Goal: Browse casually: Explore the website without a specific task or goal

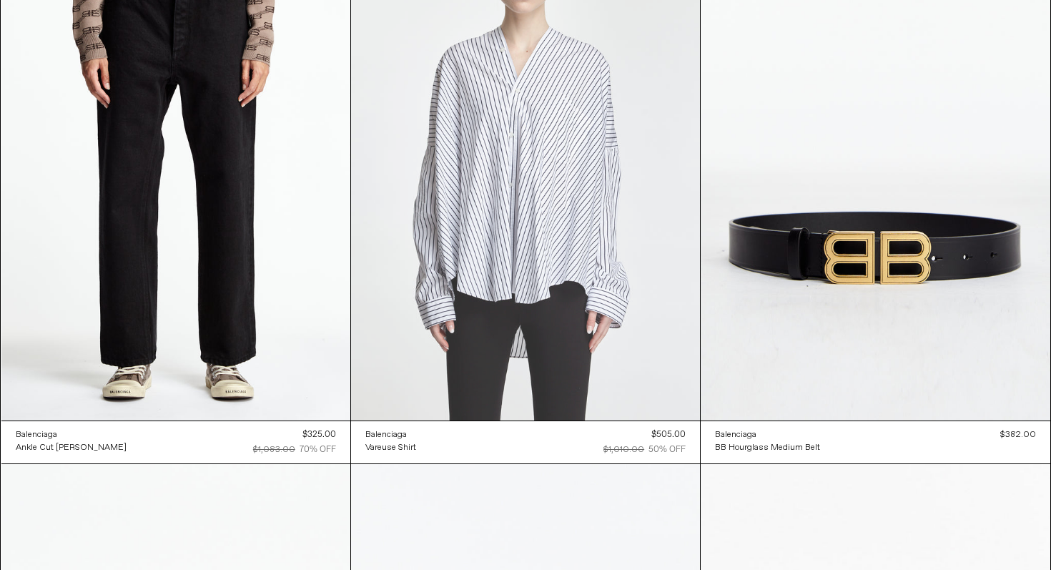
scroll to position [12645, 0]
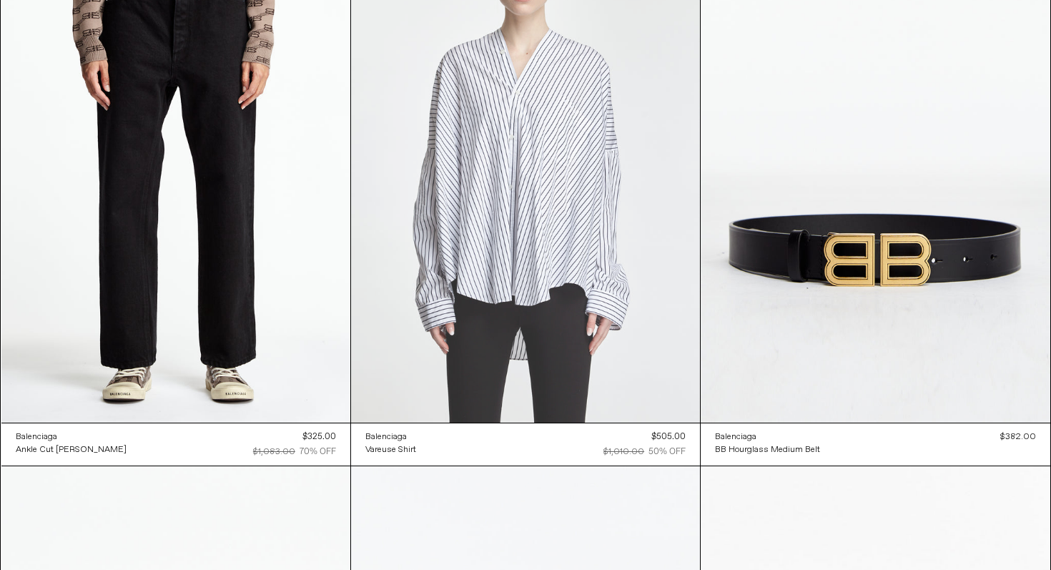
click at [530, 272] on at bounding box center [525, 159] width 349 height 523
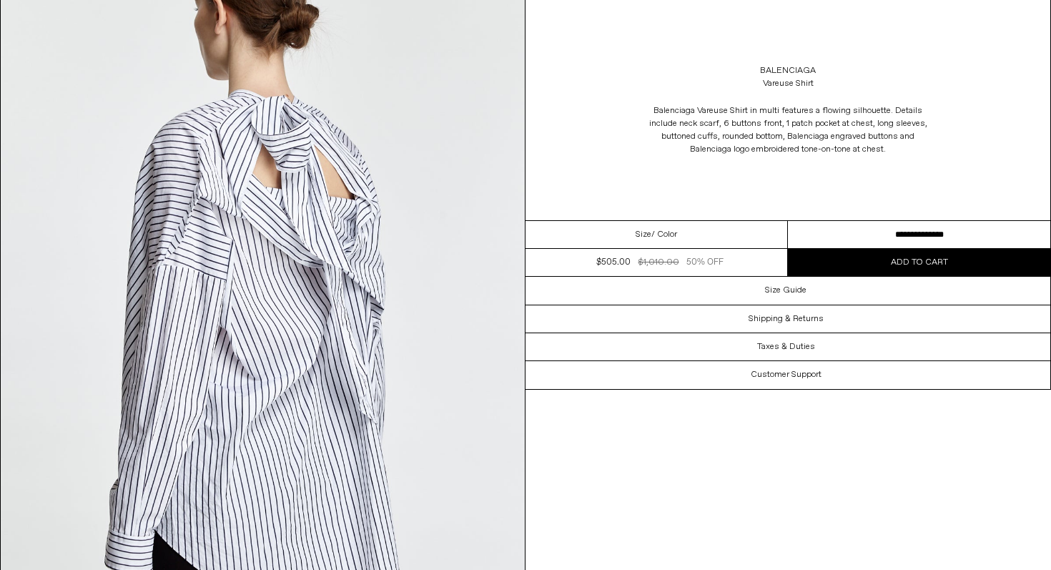
scroll to position [1957, 0]
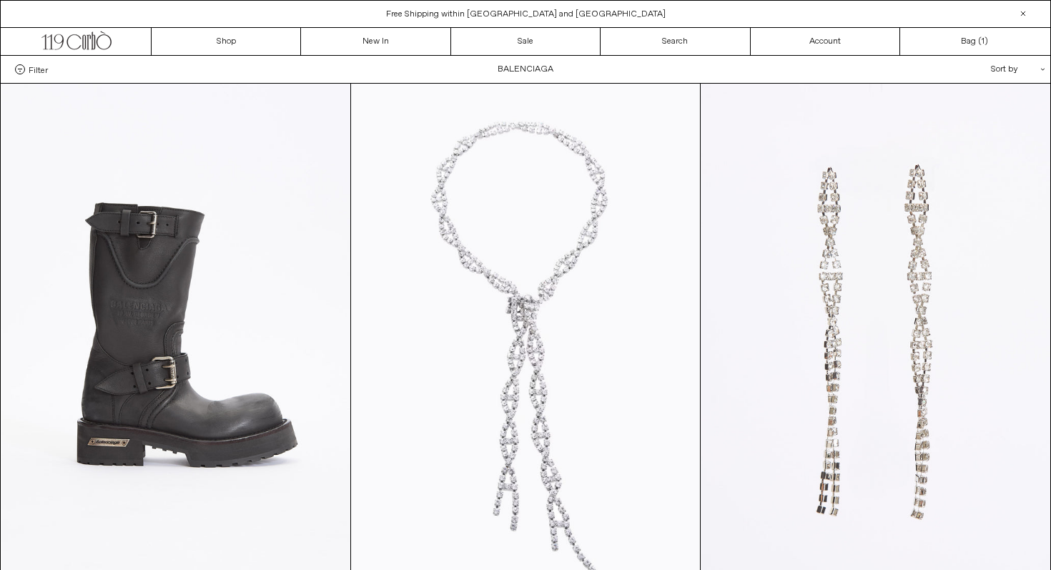
click at [1008, 66] on div "Sort by .cls-1{fill:#231f20}" at bounding box center [971, 69] width 129 height 27
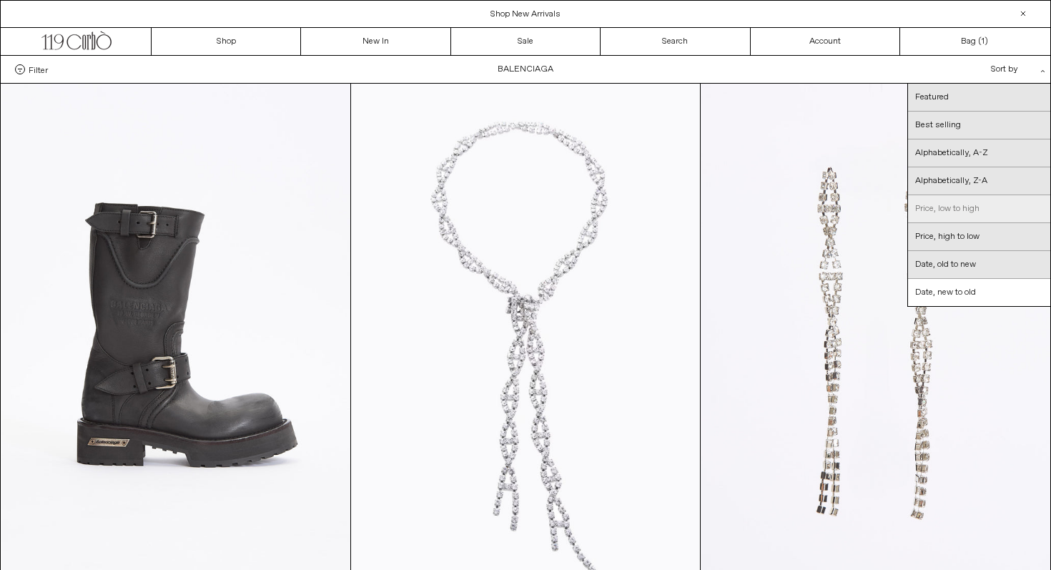
click at [961, 201] on link "Price, low to high" at bounding box center [979, 209] width 142 height 28
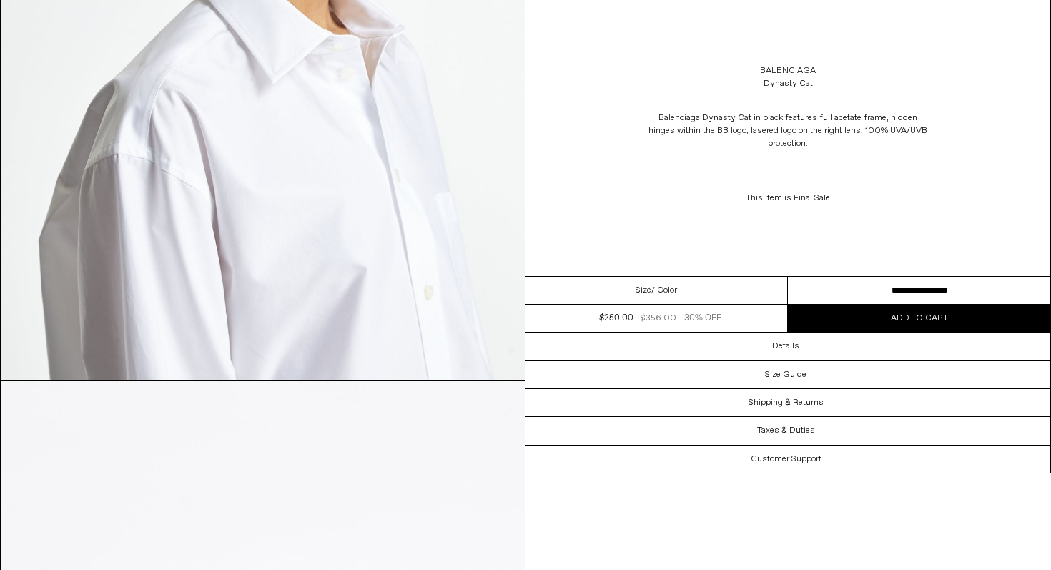
scroll to position [1289, 0]
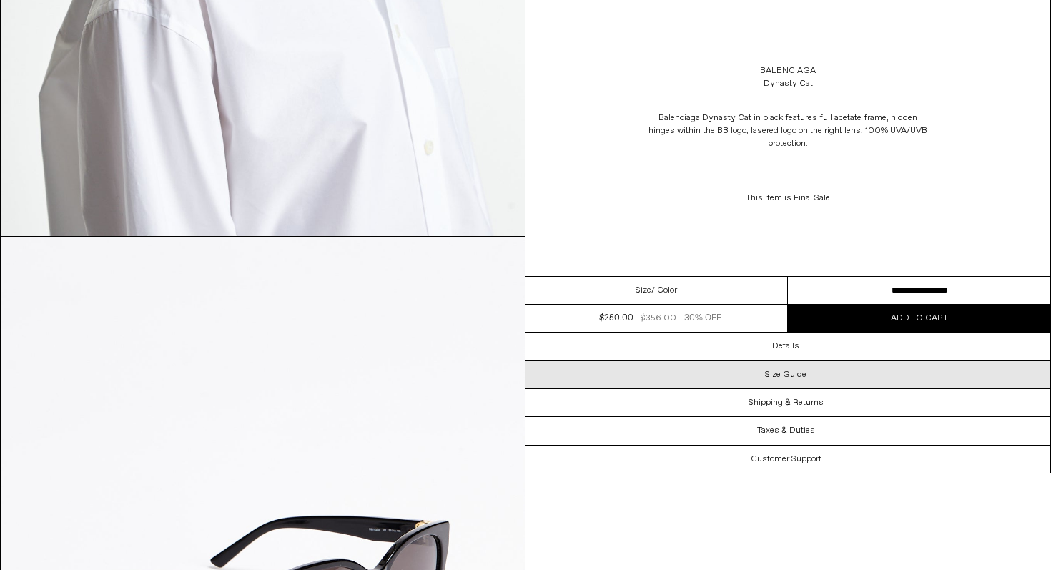
click at [800, 379] on h3 "Size Guide" at bounding box center [785, 375] width 41 height 10
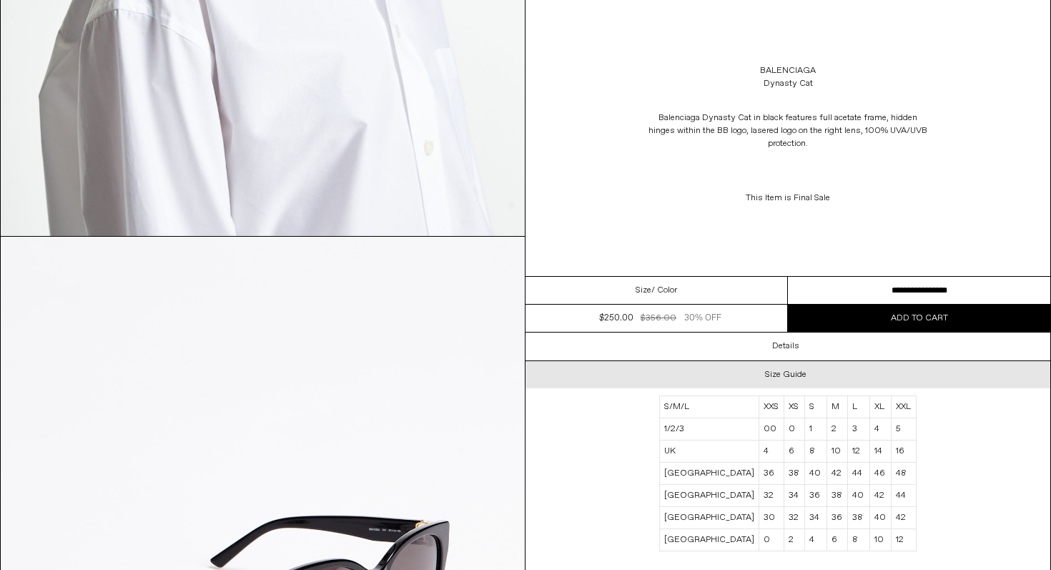
click at [796, 375] on h3 "Size Guide" at bounding box center [785, 375] width 41 height 10
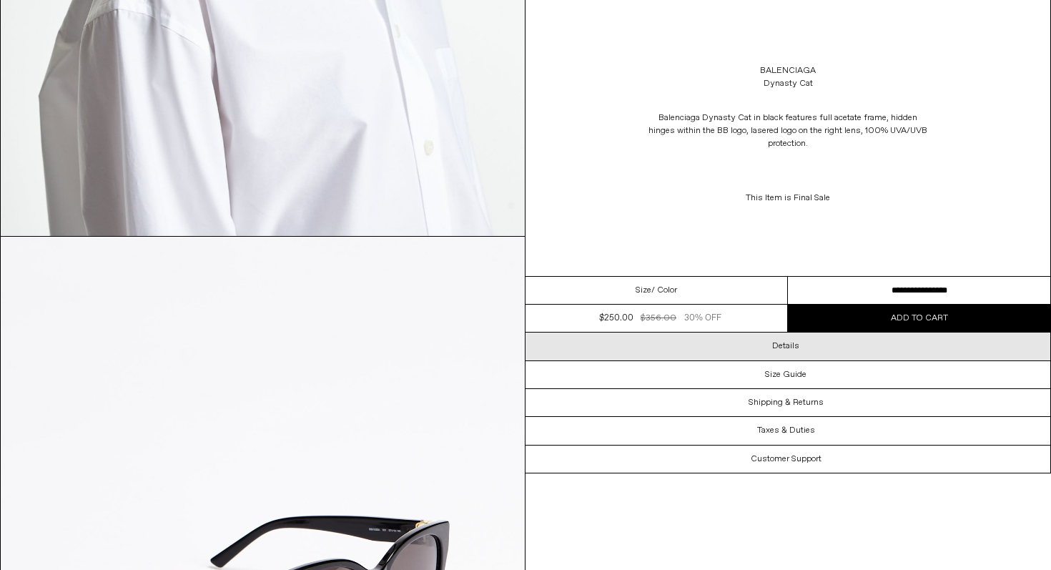
click at [796, 344] on h3 "Details" at bounding box center [785, 346] width 27 height 10
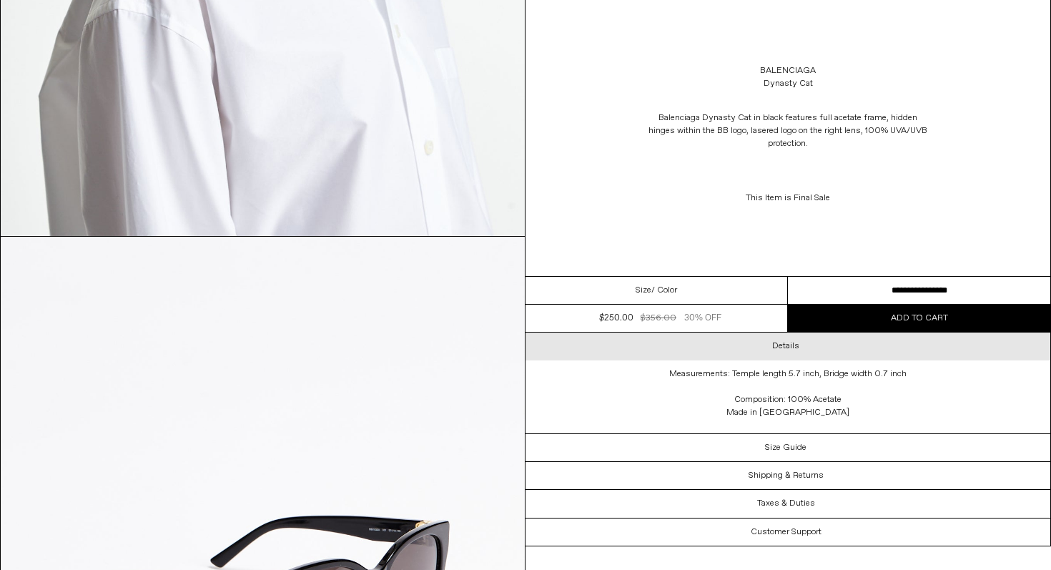
click at [796, 348] on h3 "Details" at bounding box center [785, 346] width 27 height 10
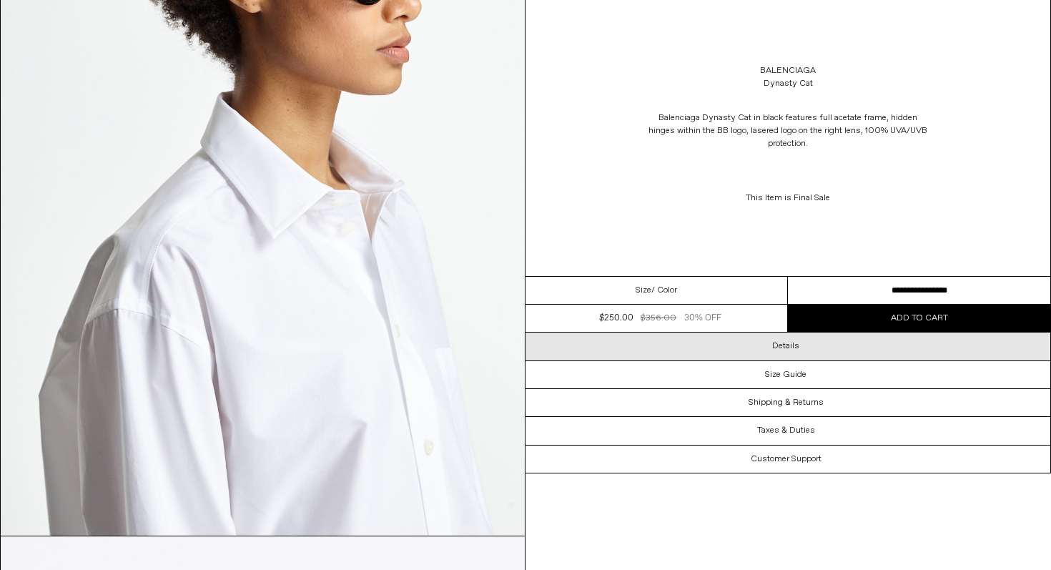
scroll to position [723, 0]
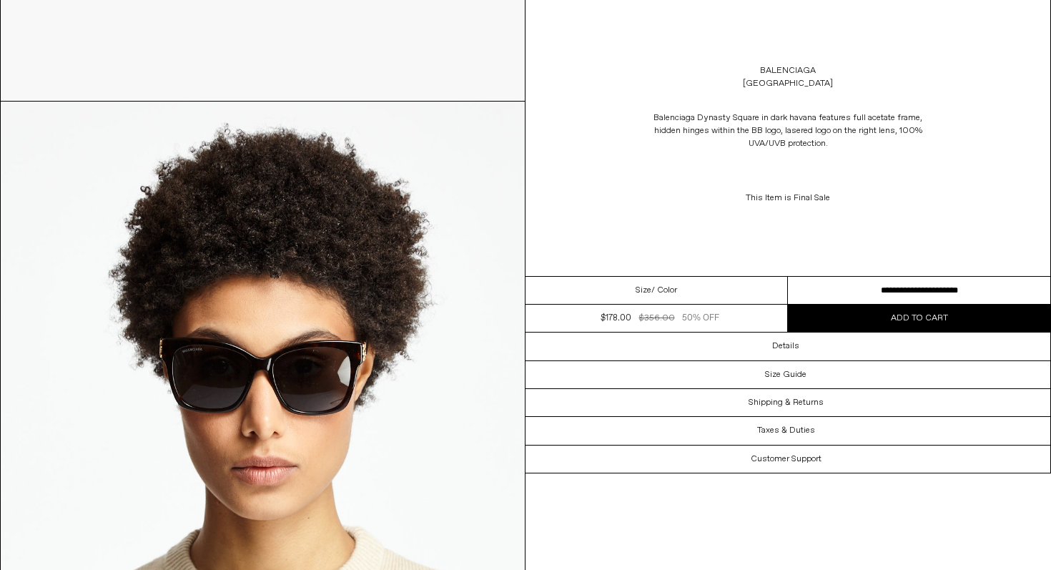
scroll to position [2210, 0]
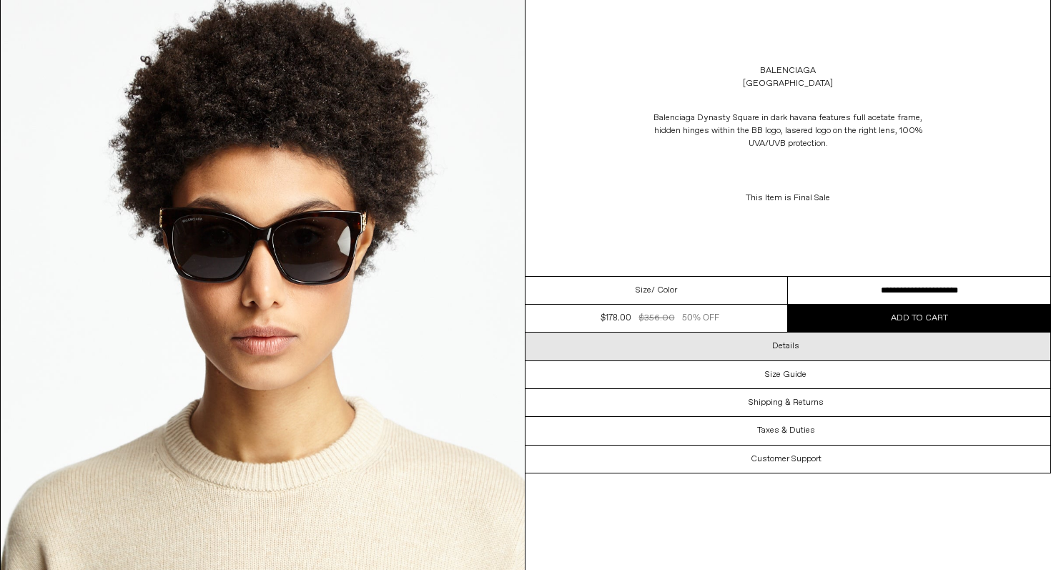
click at [824, 347] on div "Details" at bounding box center [787, 345] width 525 height 27
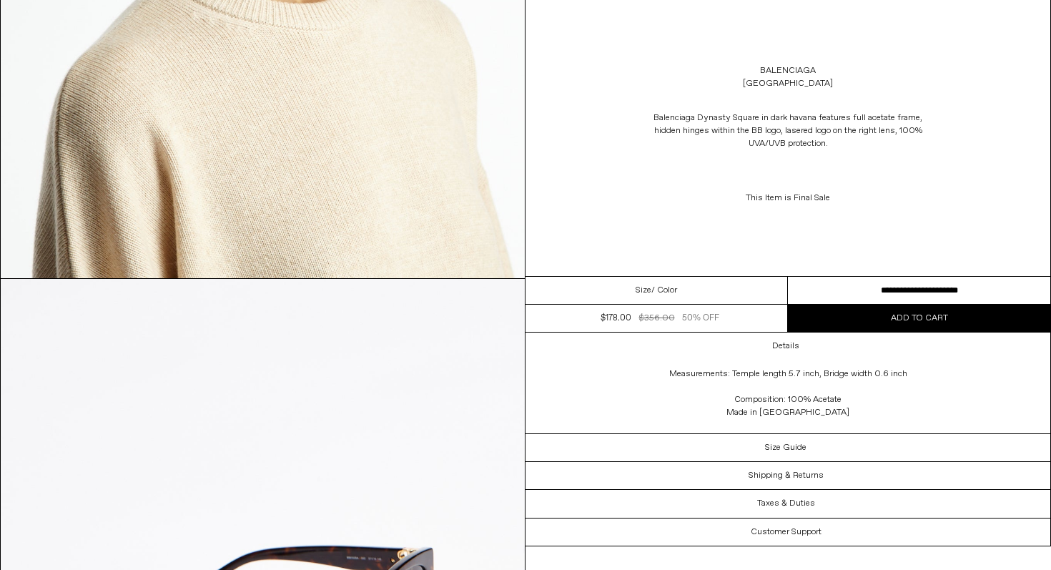
scroll to position [1475, 0]
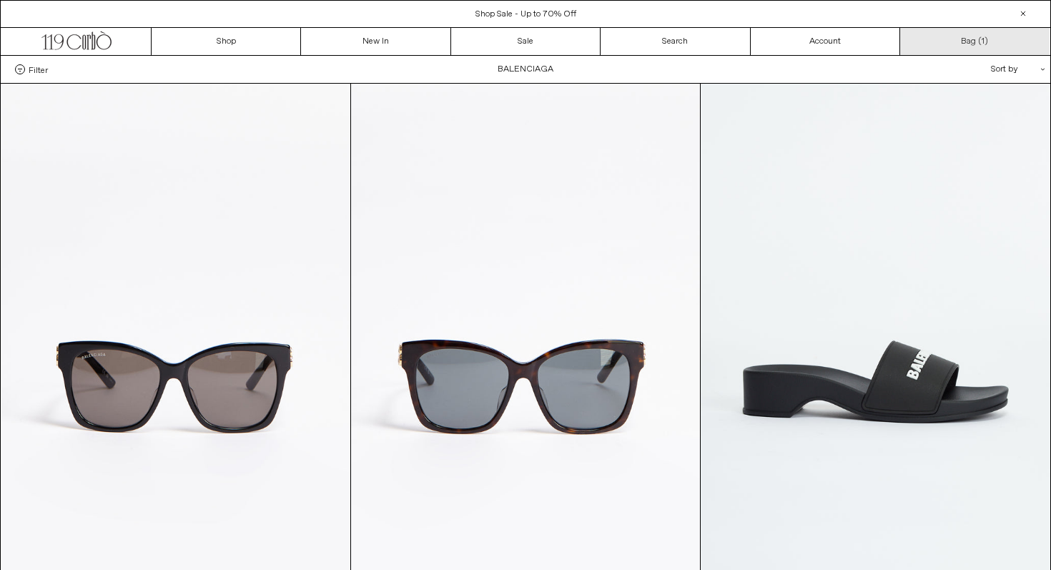
click at [974, 39] on link "Bag ( 1 )" at bounding box center [974, 41] width 149 height 27
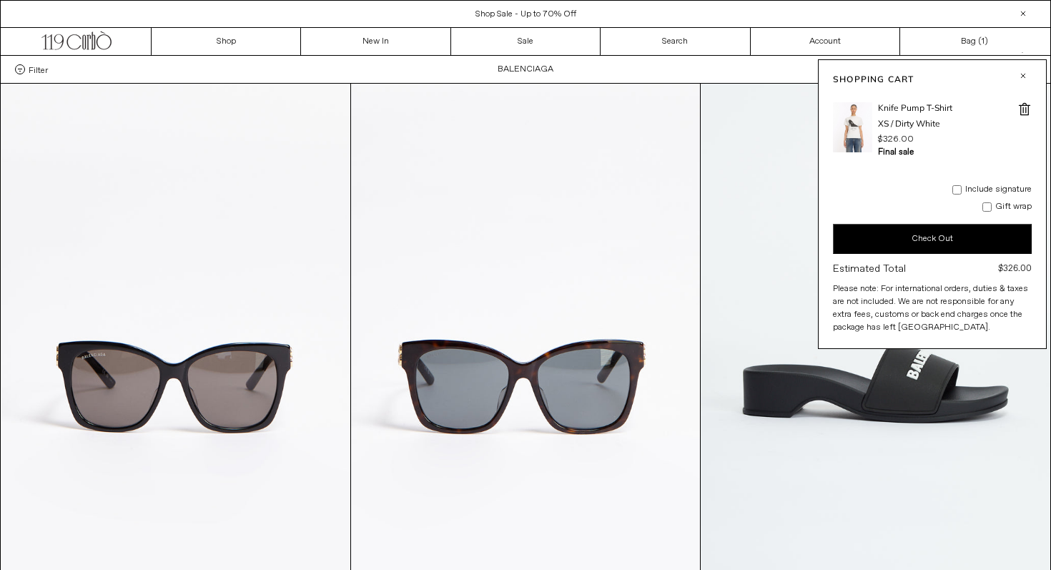
click at [1026, 113] on span at bounding box center [1024, 109] width 14 height 14
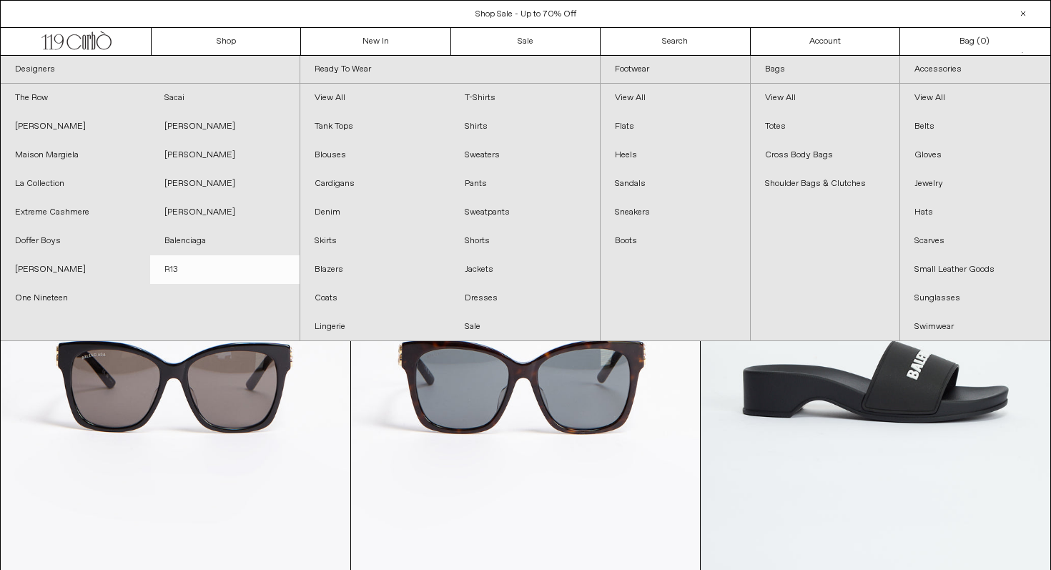
click at [184, 268] on link "R13" at bounding box center [224, 269] width 149 height 29
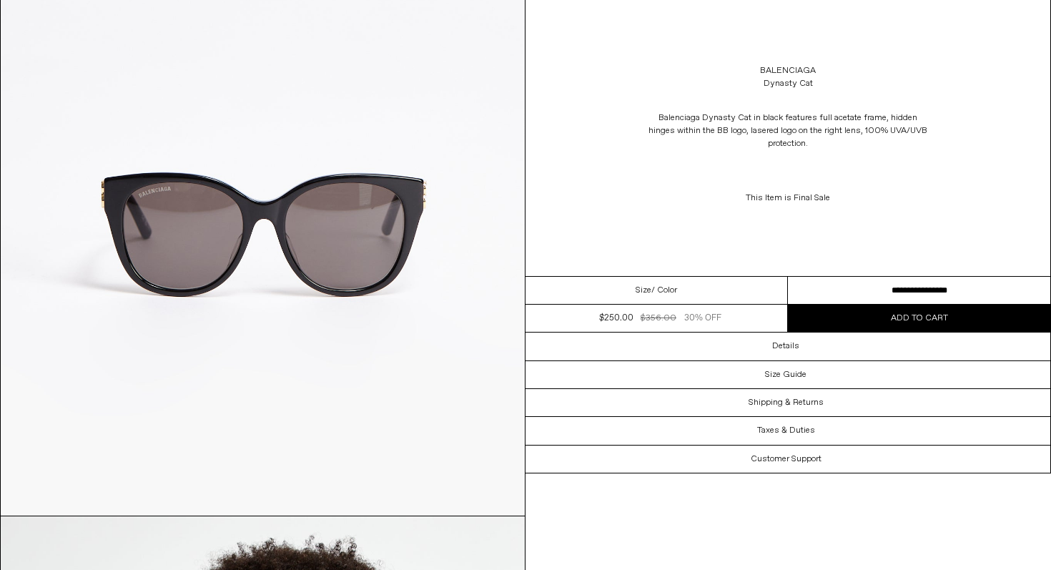
scroll to position [270, 0]
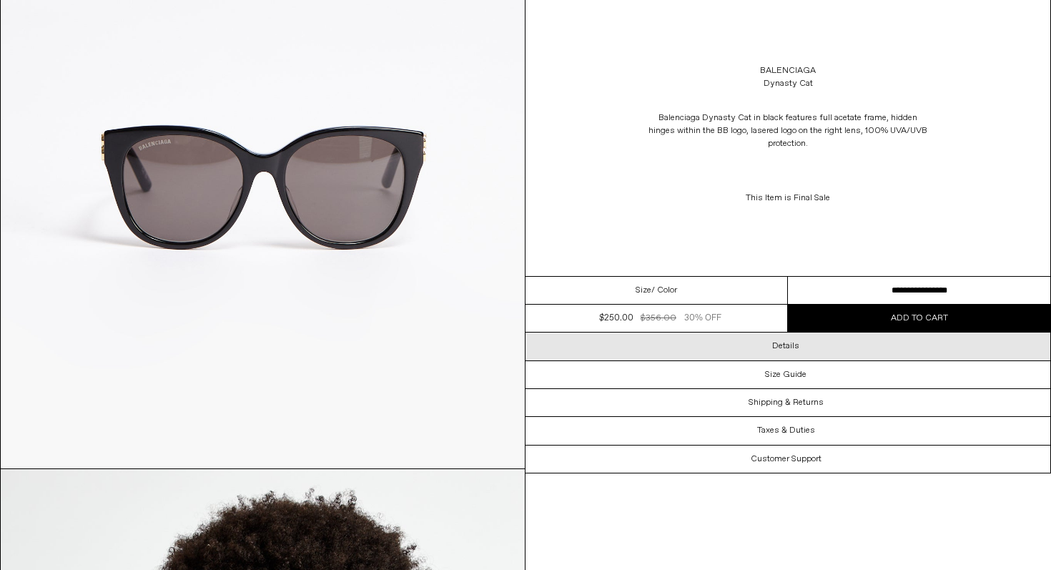
click at [759, 350] on div "Details" at bounding box center [787, 345] width 525 height 27
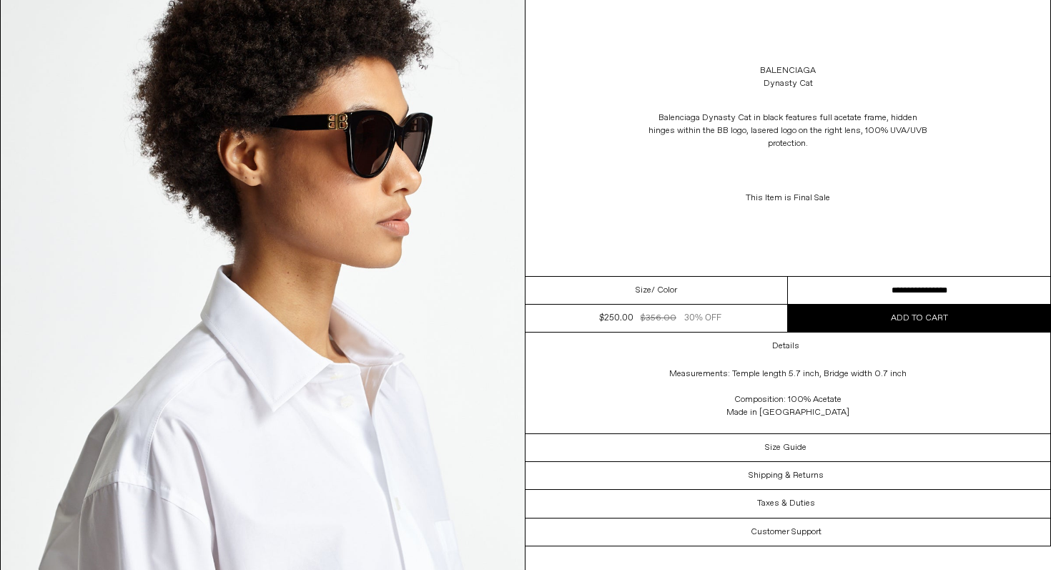
scroll to position [666, 0]
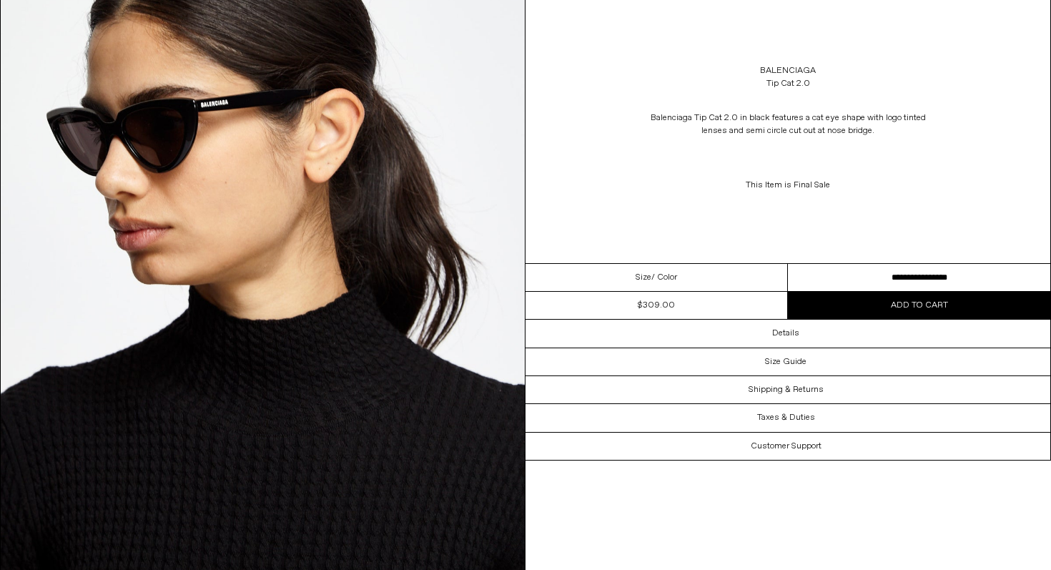
scroll to position [869, 0]
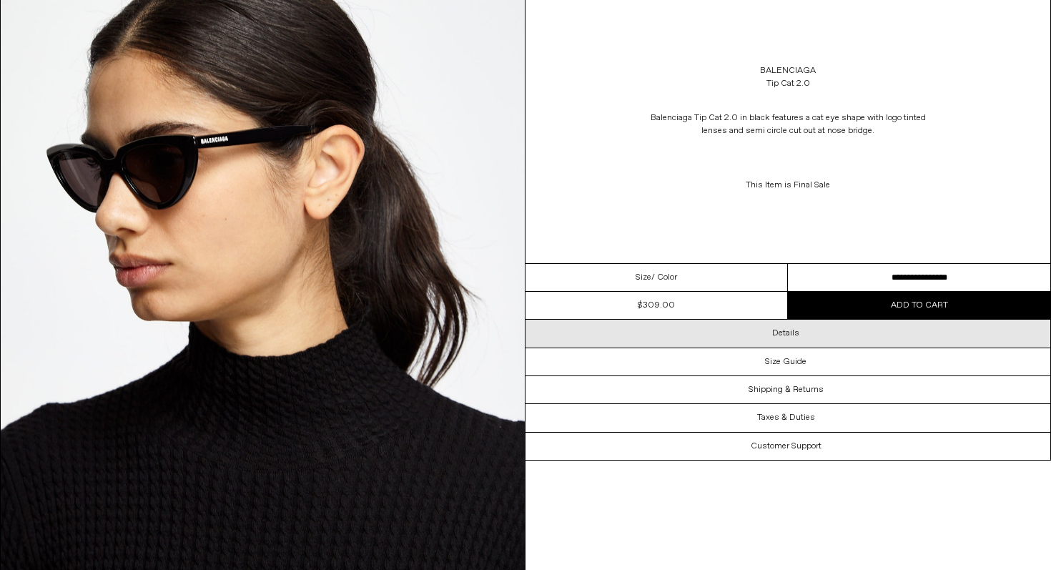
click at [830, 334] on div "Details" at bounding box center [787, 333] width 525 height 27
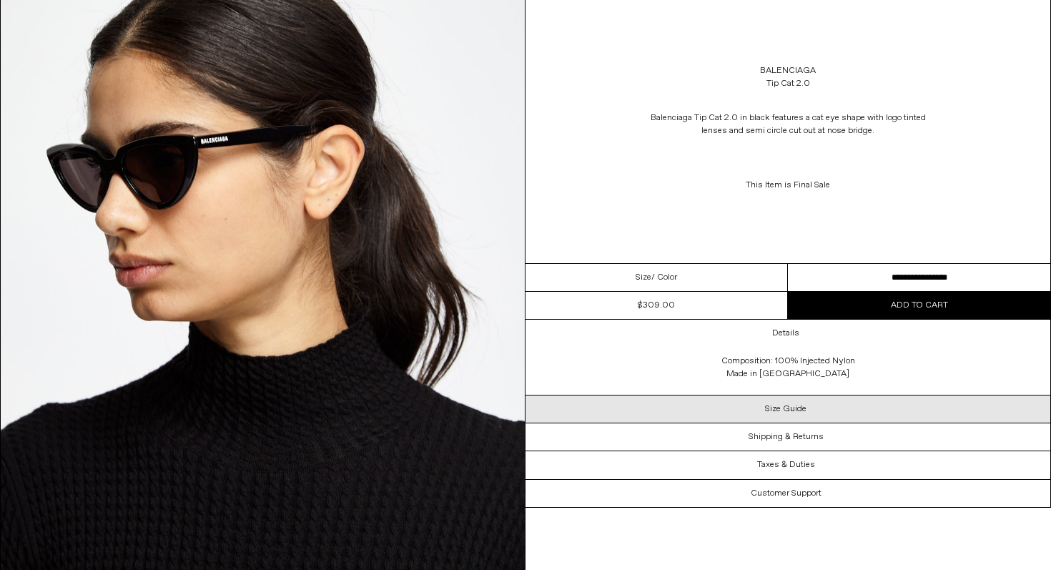
click at [806, 412] on div "Size Guide" at bounding box center [787, 408] width 525 height 27
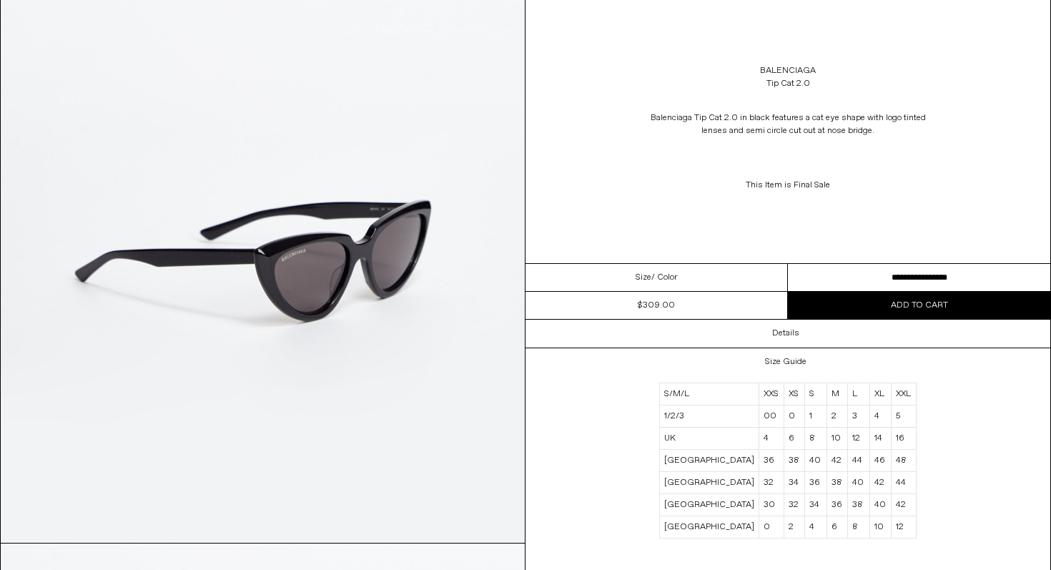
scroll to position [1190, 0]
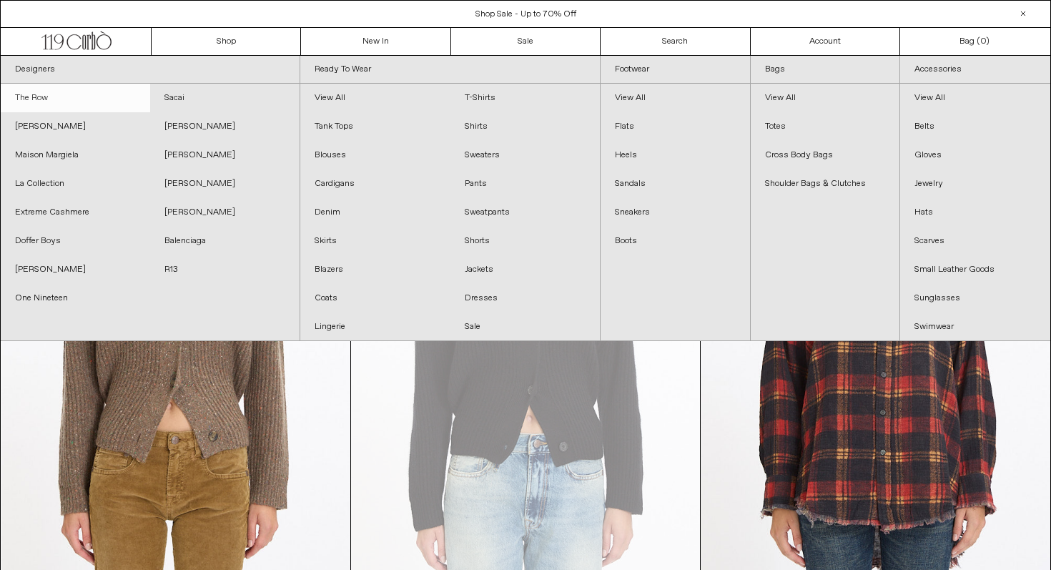
click at [29, 98] on link "The Row" at bounding box center [75, 98] width 149 height 29
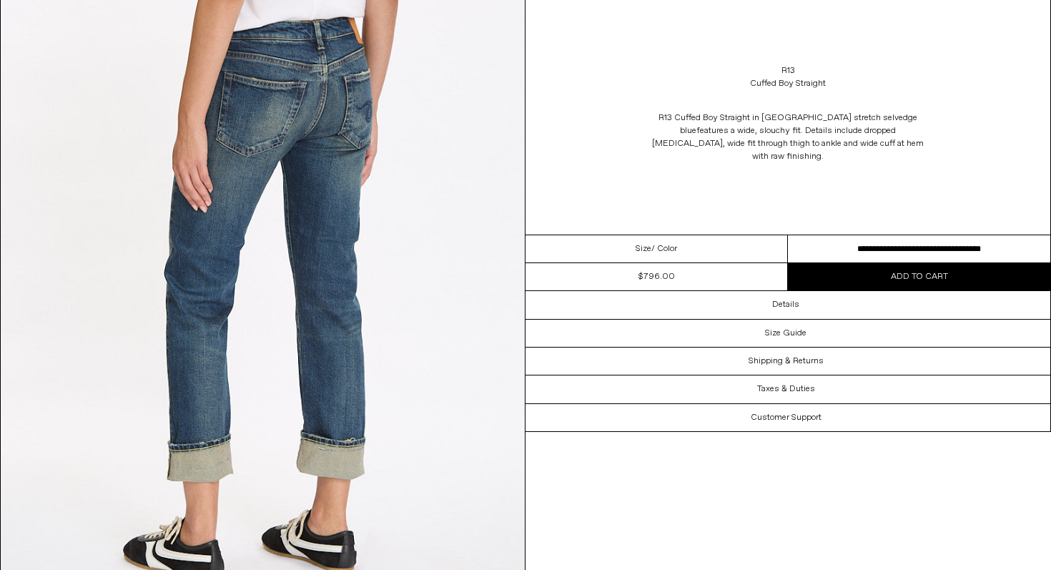
scroll to position [1471, 0]
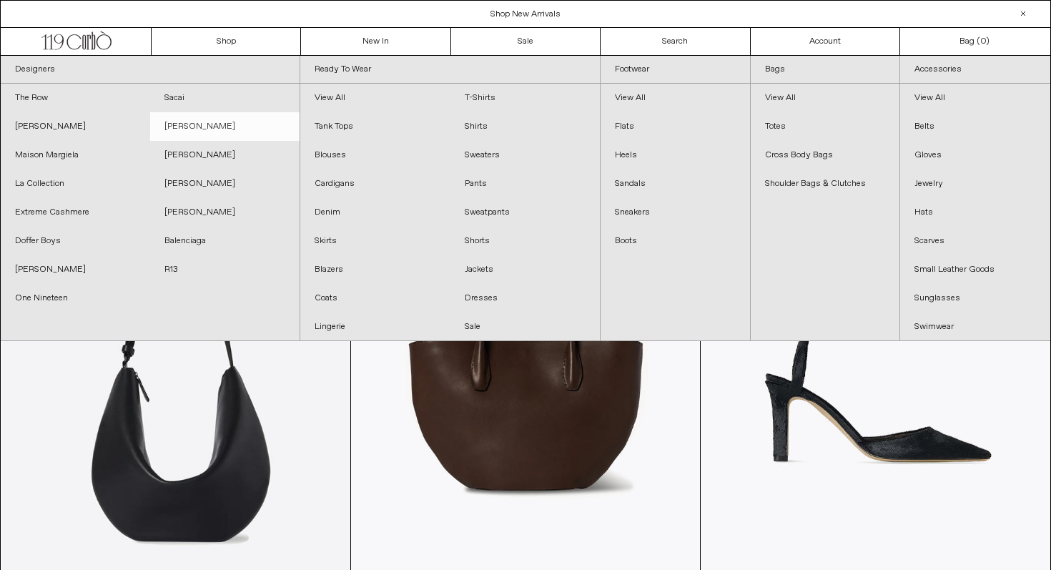
click at [204, 129] on link "[PERSON_NAME]" at bounding box center [224, 126] width 149 height 29
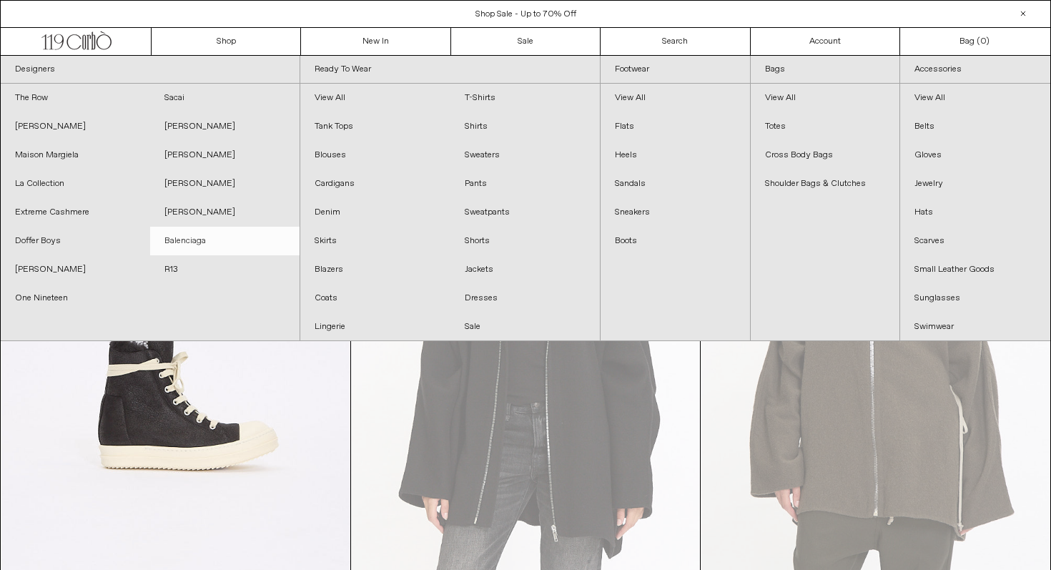
click at [183, 234] on link "Balenciaga" at bounding box center [224, 241] width 149 height 29
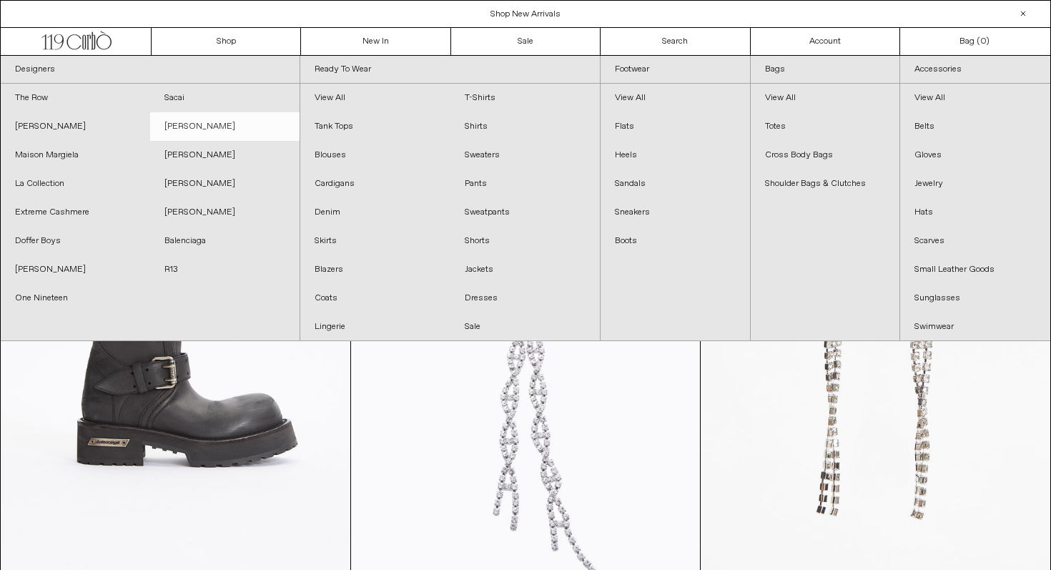
click at [167, 132] on link "[PERSON_NAME]" at bounding box center [224, 126] width 149 height 29
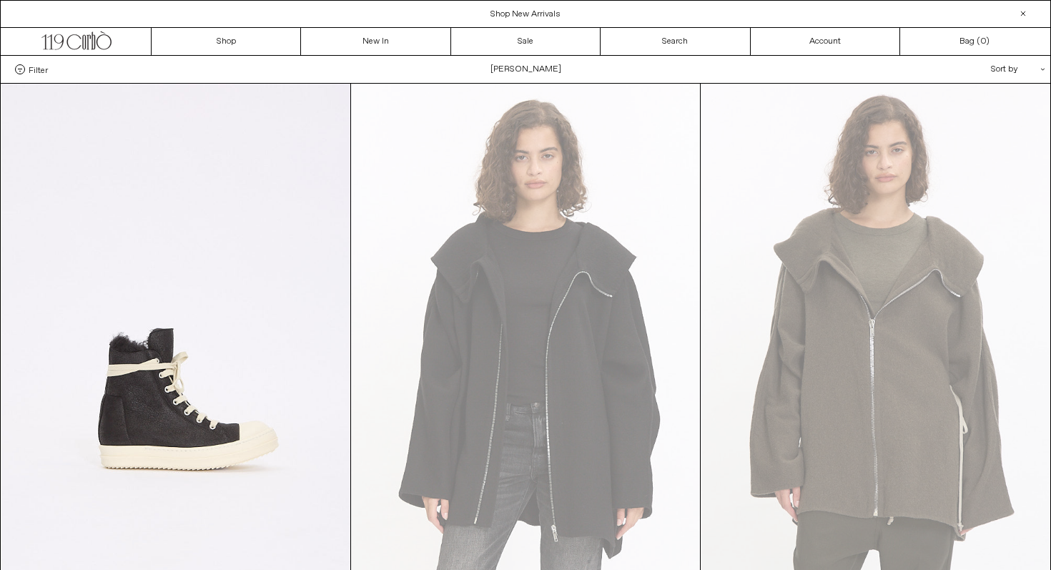
click at [749, 71] on div "Filter Designer .cls-1{fill:#231f20} Rick Owens Sacai Categories .cls-1{fill:#2…" at bounding box center [525, 69] width 1049 height 27
click at [375, 46] on link "New In" at bounding box center [375, 41] width 149 height 27
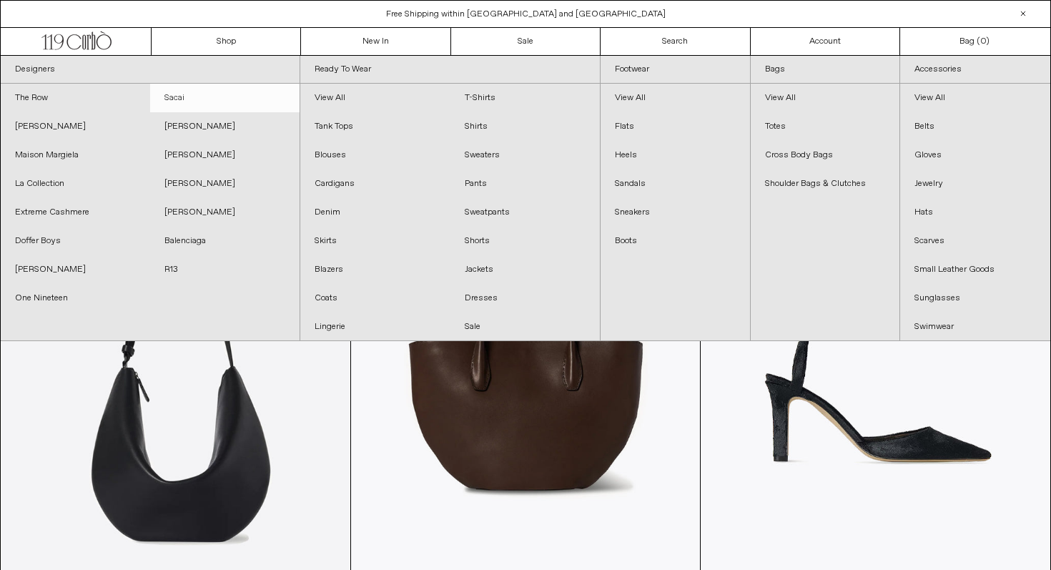
click at [185, 106] on link "Sacai" at bounding box center [224, 98] width 149 height 29
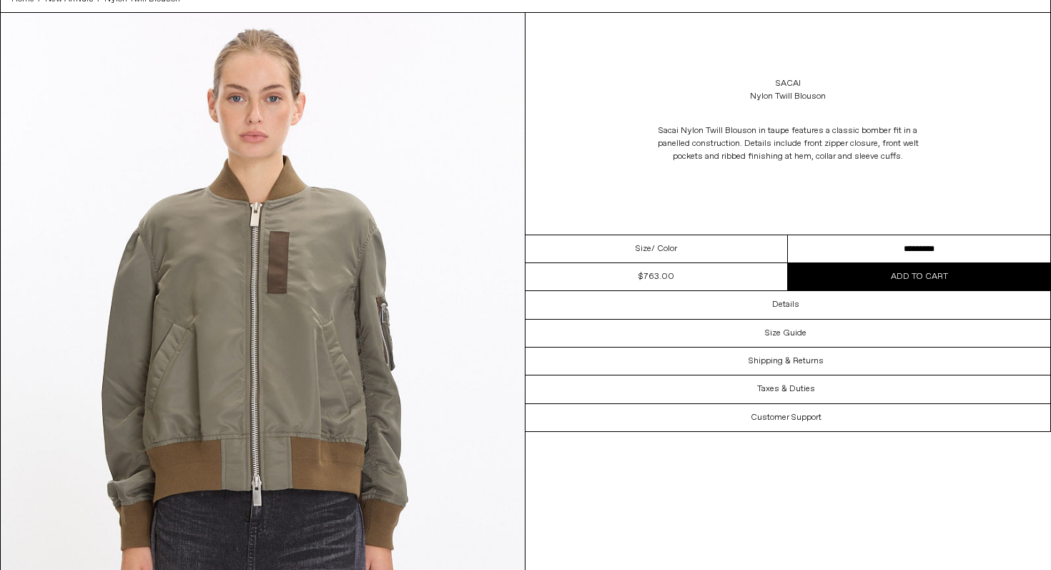
scroll to position [71, 0]
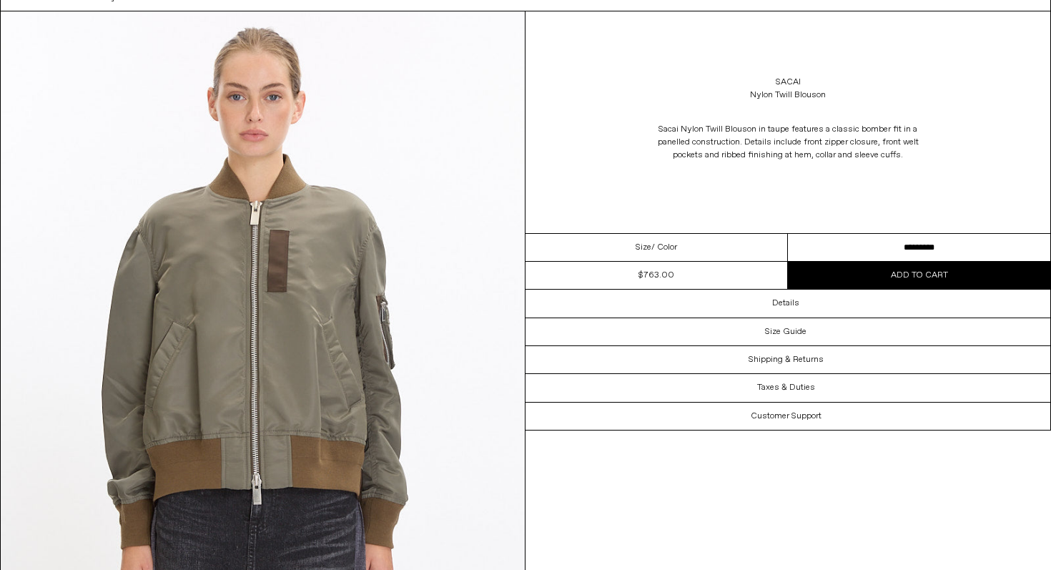
click at [896, 250] on select "********* ********* *********" at bounding box center [919, 248] width 262 height 28
click at [788, 234] on select "********* ********* *********" at bounding box center [919, 248] width 262 height 28
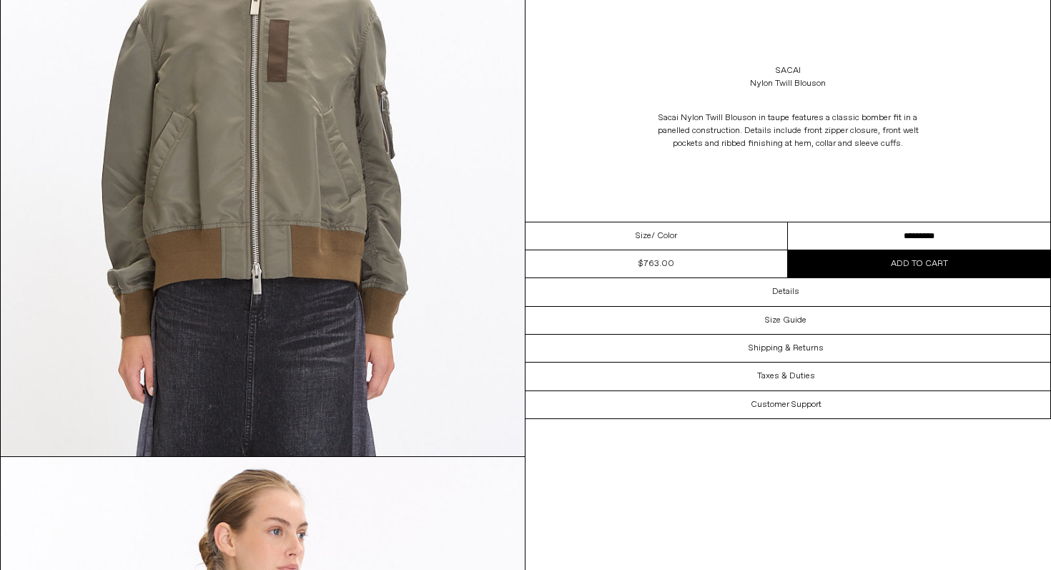
scroll to position [0, 0]
